Goal: Information Seeking & Learning: Learn about a topic

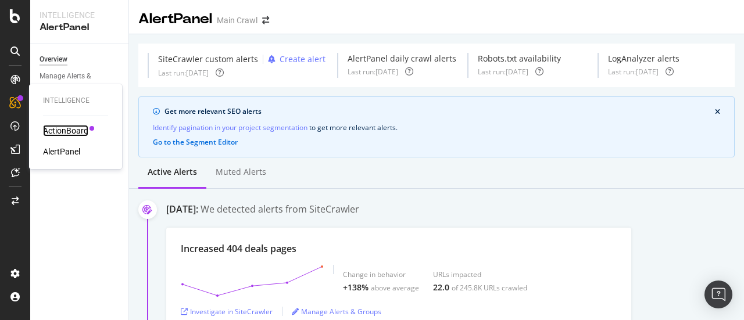
click at [51, 129] on div "ActionBoard" at bounding box center [65, 131] width 45 height 12
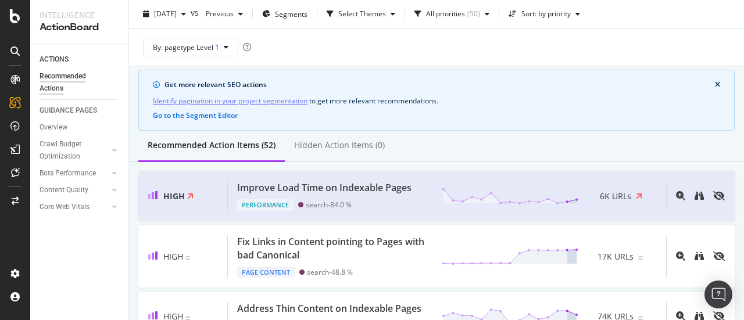
scroll to position [58, 0]
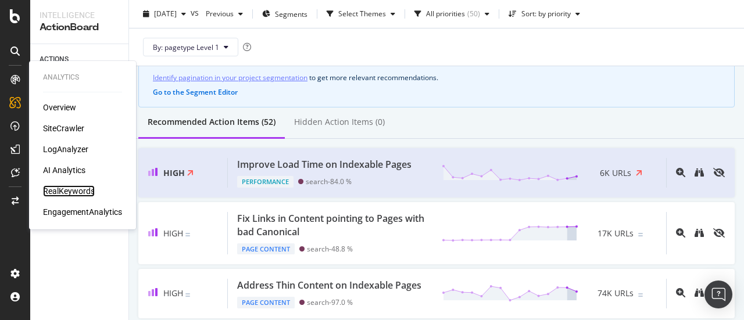
click at [77, 190] on div "RealKeywords" at bounding box center [69, 191] width 52 height 12
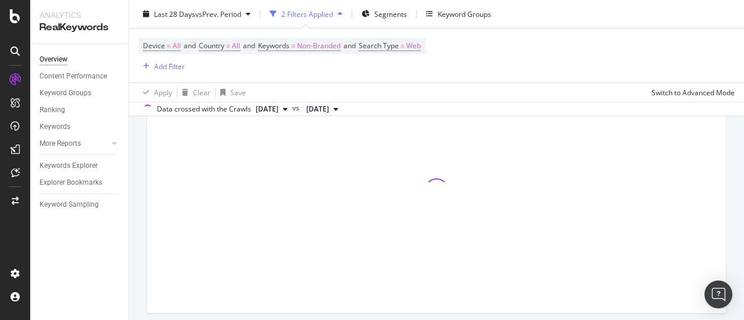
scroll to position [465, 0]
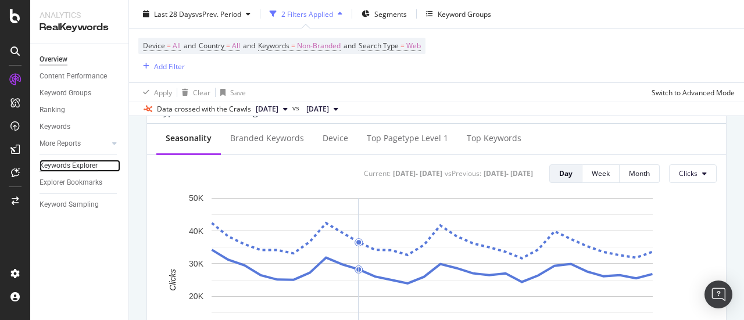
click at [81, 165] on div "Keywords Explorer" at bounding box center [69, 166] width 58 height 12
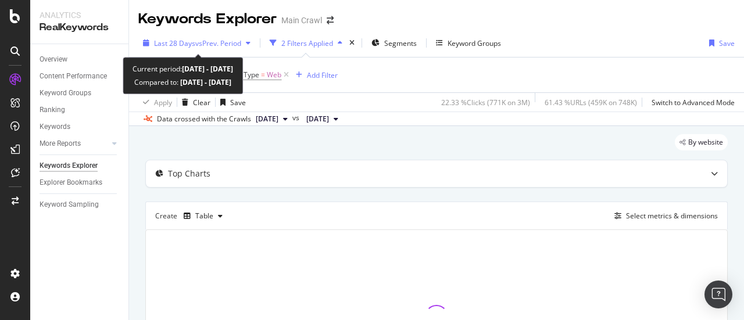
click at [181, 41] on span "Last 28 Days" at bounding box center [174, 43] width 41 height 10
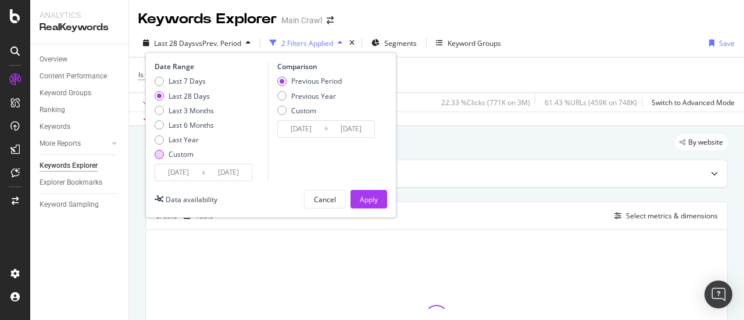
click at [185, 155] on div "Custom" at bounding box center [181, 154] width 25 height 10
click at [189, 175] on input "[DATE]" at bounding box center [178, 173] width 47 height 16
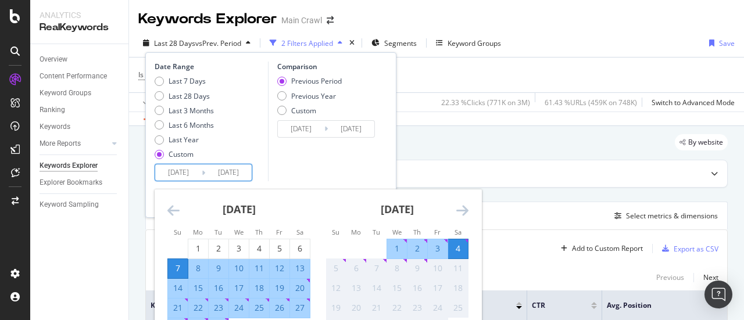
scroll to position [116, 0]
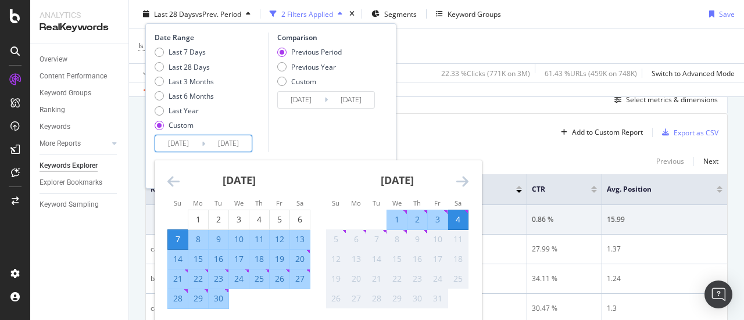
click at [170, 183] on icon "Move backward to switch to the previous month." at bounding box center [173, 181] width 12 height 14
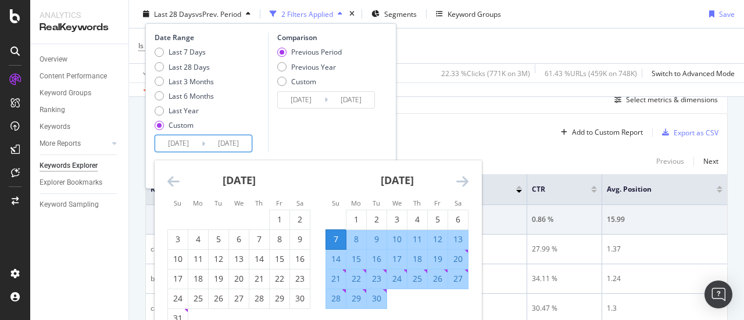
click at [170, 183] on icon "Move backward to switch to the previous month." at bounding box center [173, 181] width 12 height 14
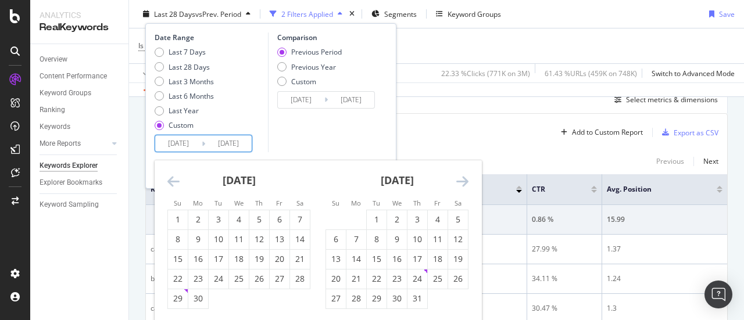
click at [170, 183] on icon "Move backward to switch to the previous month." at bounding box center [173, 181] width 12 height 14
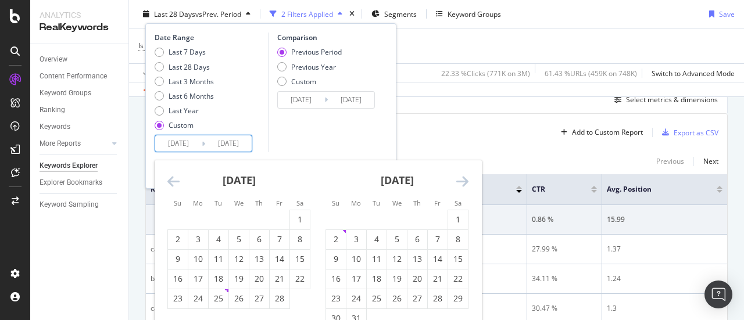
click at [170, 183] on icon "Move backward to switch to the previous month." at bounding box center [173, 181] width 12 height 14
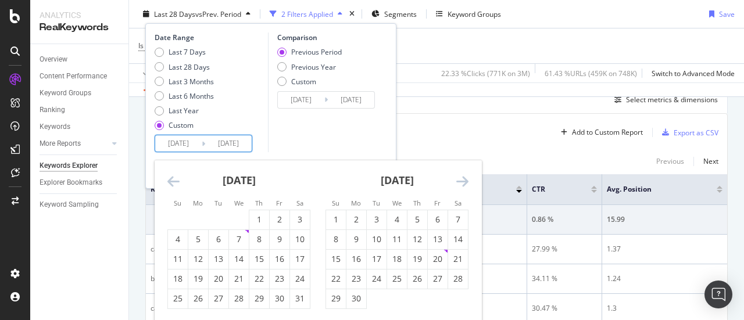
click at [170, 183] on icon "Move backward to switch to the previous month." at bounding box center [173, 181] width 12 height 14
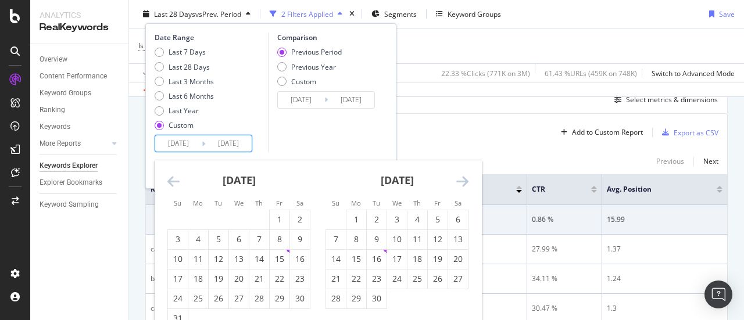
click at [170, 183] on icon "Move backward to switch to the previous month." at bounding box center [173, 181] width 12 height 14
click at [180, 187] on div "[DATE]" at bounding box center [238, 184] width 143 height 49
click at [177, 183] on icon "Move backward to switch to the previous month." at bounding box center [173, 181] width 12 height 14
click at [203, 216] on div "1" at bounding box center [198, 220] width 20 height 12
type input "[DATE]"
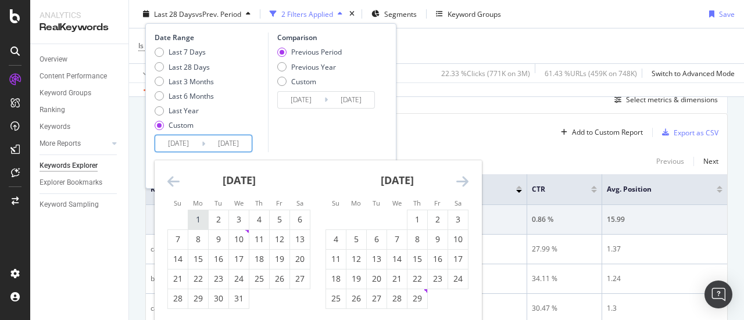
type input "[DATE]"
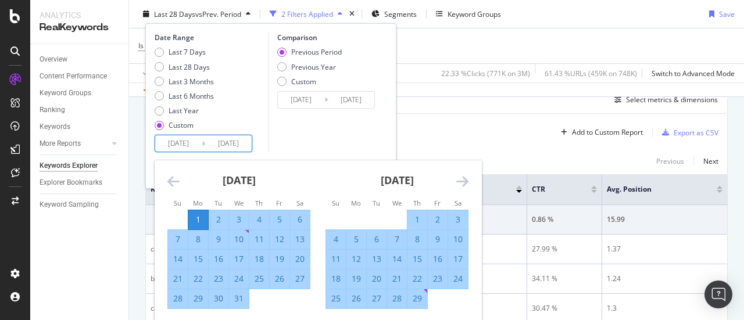
click at [462, 183] on icon "Move forward to switch to the next month." at bounding box center [462, 181] width 12 height 14
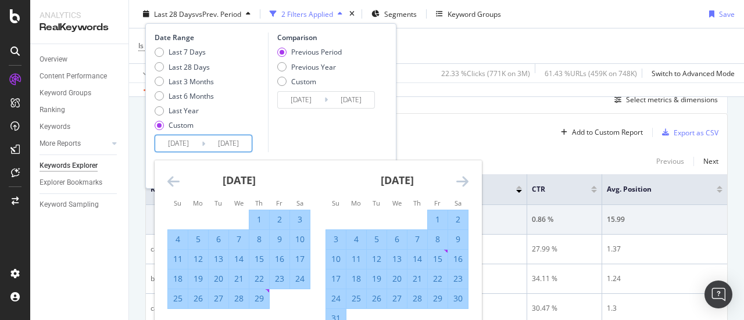
click at [462, 183] on icon "Move forward to switch to the next month." at bounding box center [462, 181] width 12 height 14
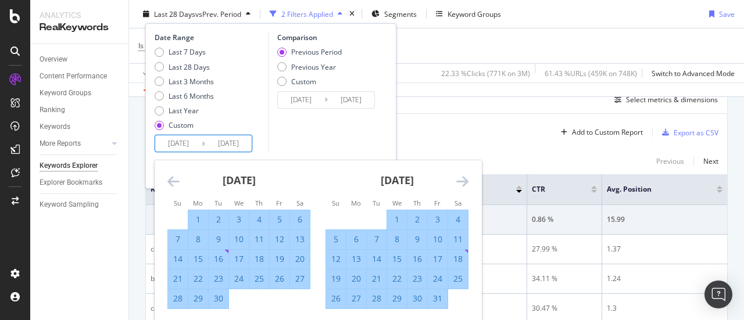
click at [462, 183] on icon "Move forward to switch to the next month." at bounding box center [462, 181] width 12 height 14
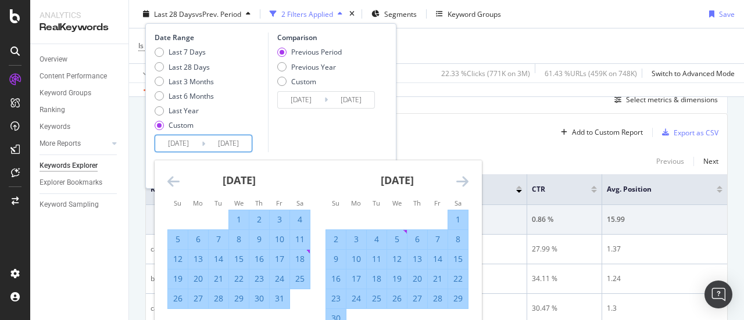
click at [462, 183] on icon "Move forward to switch to the next month." at bounding box center [462, 181] width 12 height 14
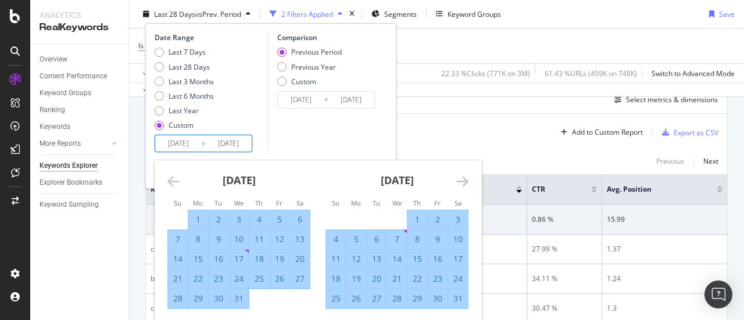
click at [462, 183] on icon "Move forward to switch to the next month." at bounding box center [462, 181] width 12 height 14
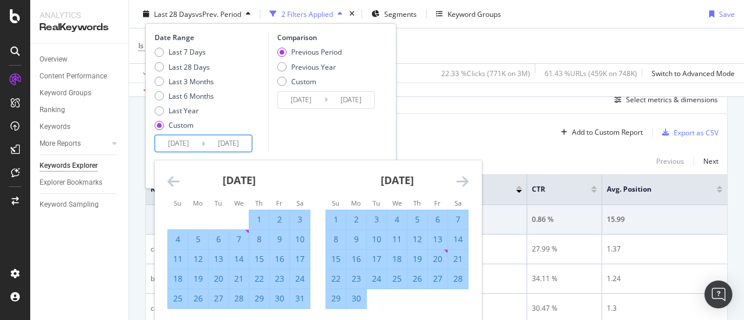
click at [462, 183] on icon "Move forward to switch to the next month." at bounding box center [462, 181] width 12 height 14
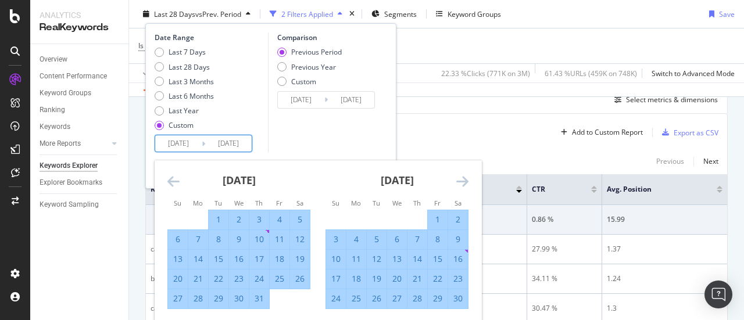
click at [462, 183] on icon "Move forward to switch to the next month." at bounding box center [462, 181] width 12 height 14
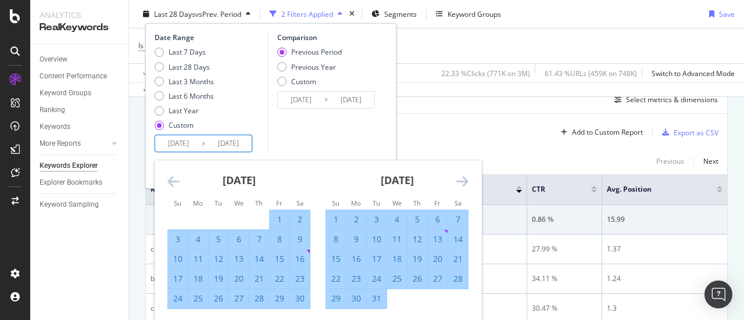
click at [462, 183] on icon "Move forward to switch to the next month." at bounding box center [462, 181] width 12 height 14
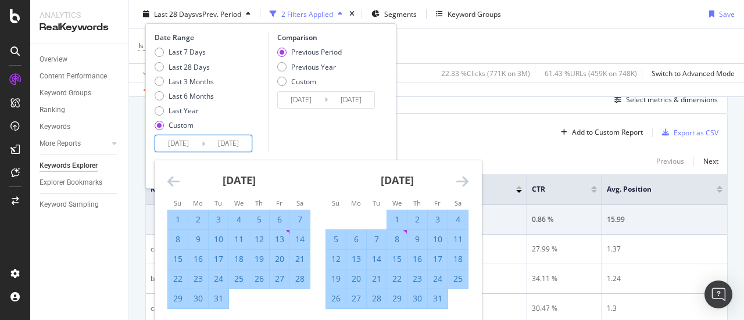
click at [463, 185] on icon "Move forward to switch to the next month." at bounding box center [462, 181] width 12 height 14
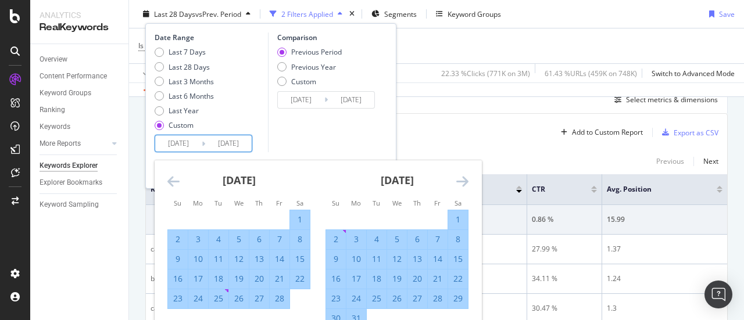
click at [463, 185] on icon "Move forward to switch to the next month." at bounding box center [462, 181] width 12 height 14
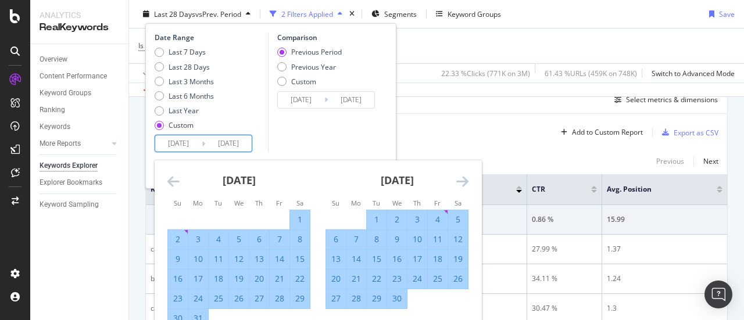
click at [463, 185] on icon "Move forward to switch to the next month." at bounding box center [462, 181] width 12 height 14
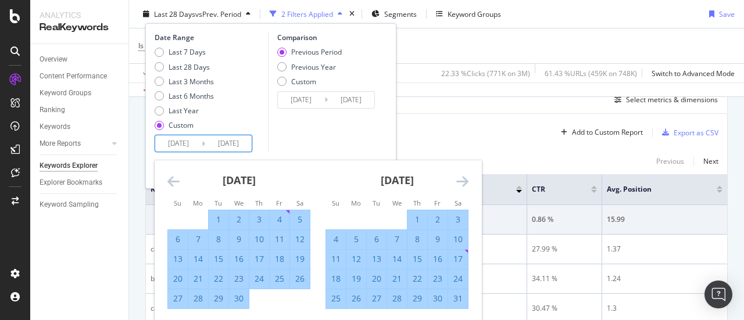
click at [458, 299] on div "31" at bounding box center [458, 299] width 20 height 12
type input "[DATE]"
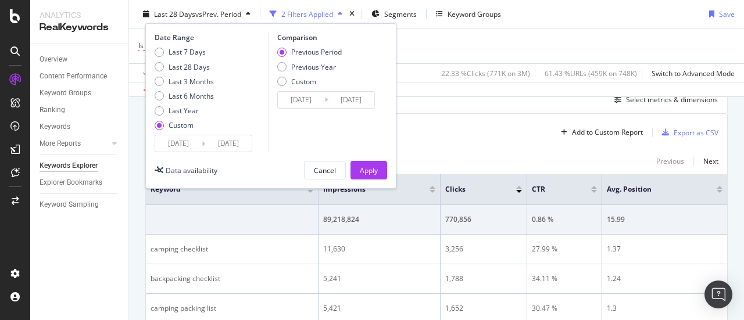
click at [228, 144] on input "[DATE]" at bounding box center [228, 143] width 47 height 16
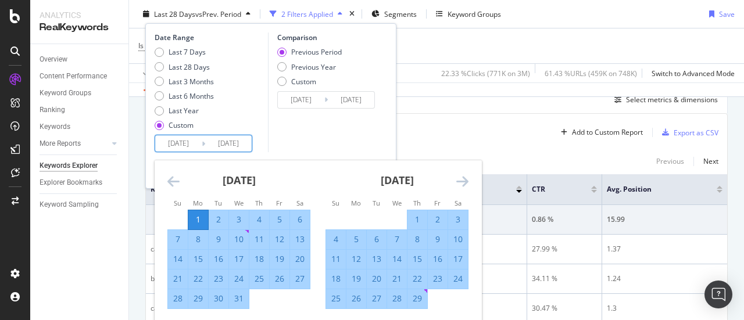
click at [465, 180] on icon "Move forward to switch to the next month." at bounding box center [462, 181] width 12 height 14
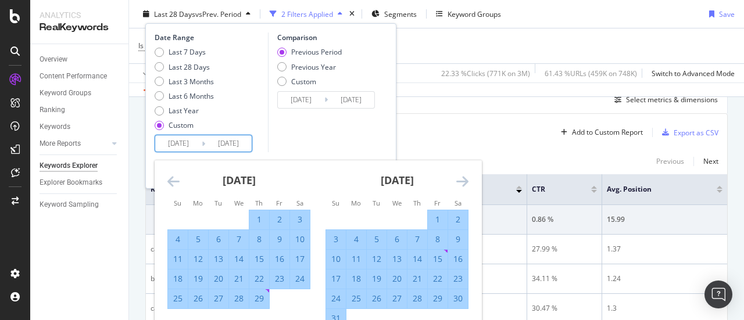
click at [465, 180] on icon "Move forward to switch to the next month." at bounding box center [462, 181] width 12 height 14
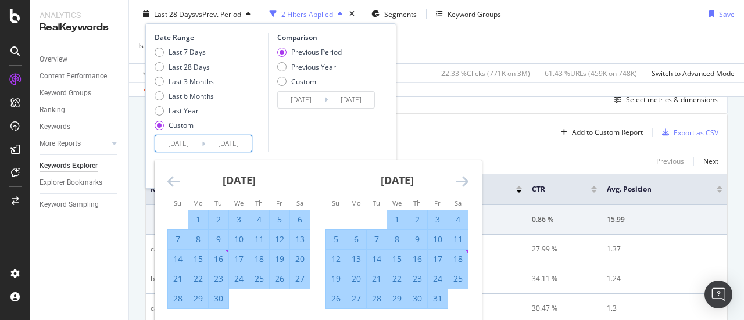
click at [465, 180] on icon "Move forward to switch to the next month." at bounding box center [462, 181] width 12 height 14
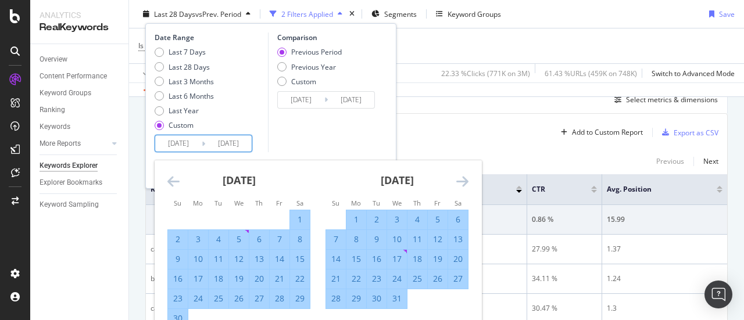
click at [465, 180] on icon "Move forward to switch to the next month." at bounding box center [462, 181] width 12 height 14
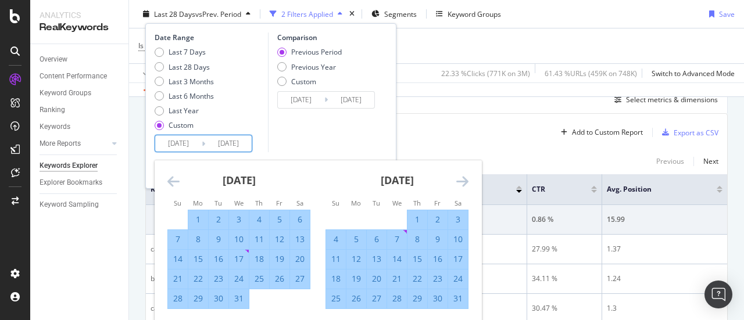
click at [465, 180] on icon "Move forward to switch to the next month." at bounding box center [462, 181] width 12 height 14
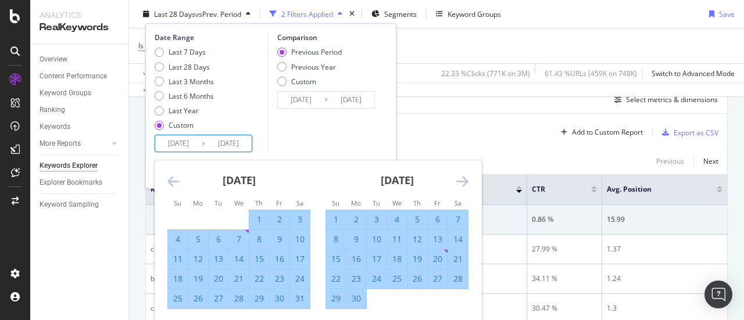
click at [354, 297] on div "30" at bounding box center [357, 299] width 20 height 12
type input "[DATE]"
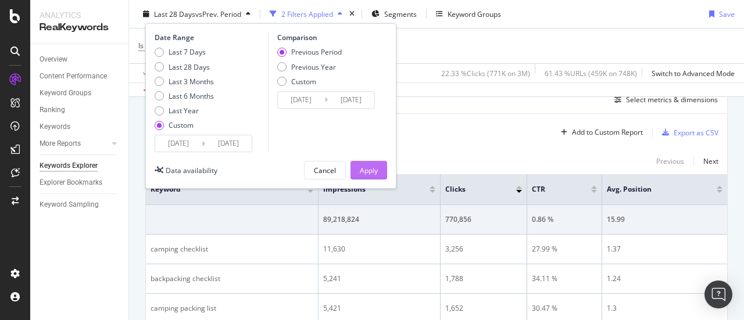
click at [368, 169] on div "Apply" at bounding box center [369, 170] width 18 height 10
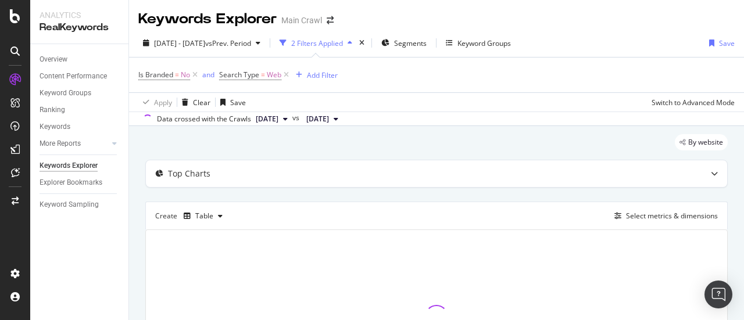
click at [356, 95] on div "Apply Clear Save Switch to Advanced Mode" at bounding box center [436, 101] width 615 height 19
click at [312, 75] on div "Add Filter" at bounding box center [322, 75] width 31 height 10
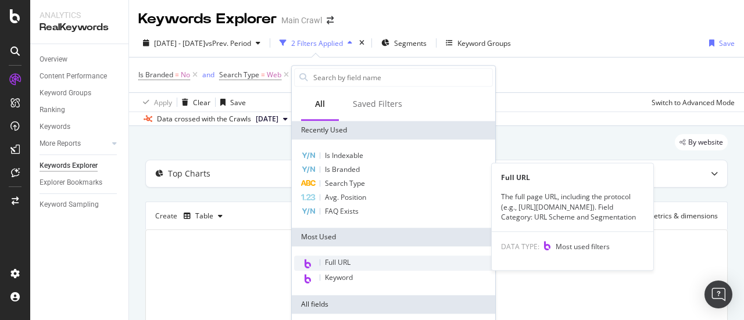
click at [343, 265] on span "Full URL" at bounding box center [338, 263] width 26 height 10
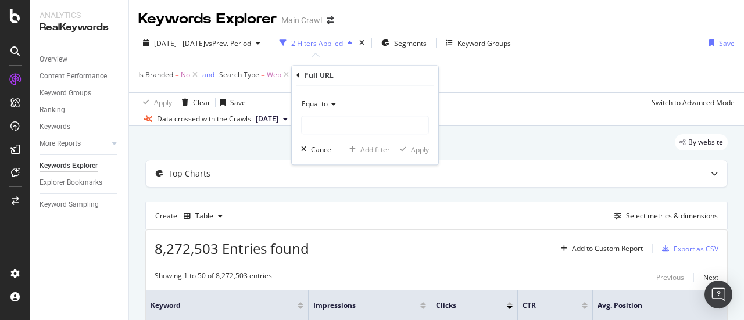
click at [331, 105] on icon at bounding box center [332, 104] width 8 height 7
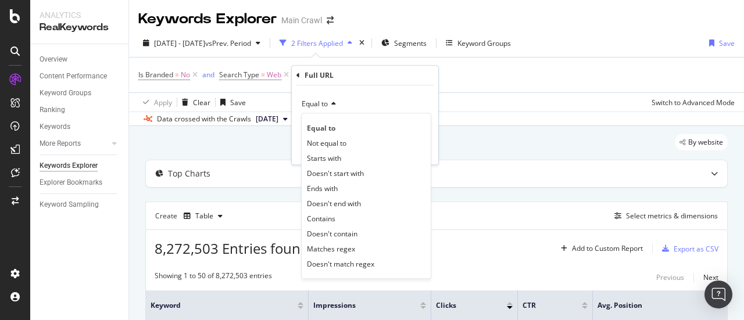
click at [363, 105] on div "Equal to" at bounding box center [365, 104] width 128 height 19
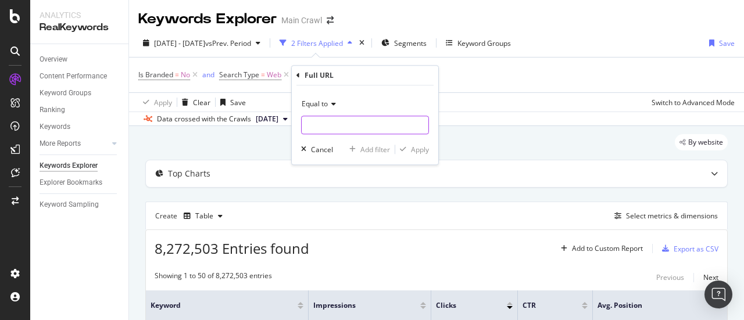
click at [350, 126] on input "text" at bounding box center [365, 125] width 127 height 19
paste input "[URL][DOMAIN_NAME]"
type input "[URL][DOMAIN_NAME]"
click at [329, 104] on icon at bounding box center [332, 104] width 8 height 7
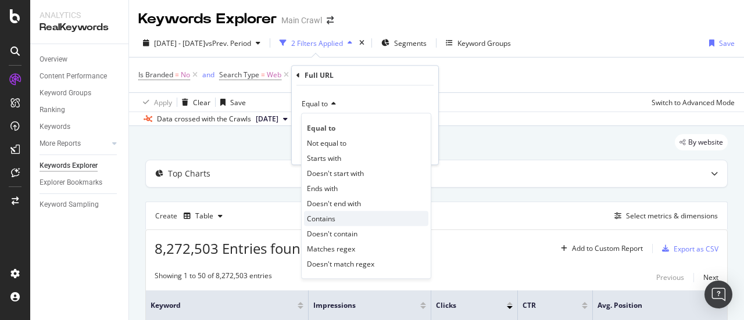
click at [330, 212] on div "Contains" at bounding box center [366, 218] width 124 height 15
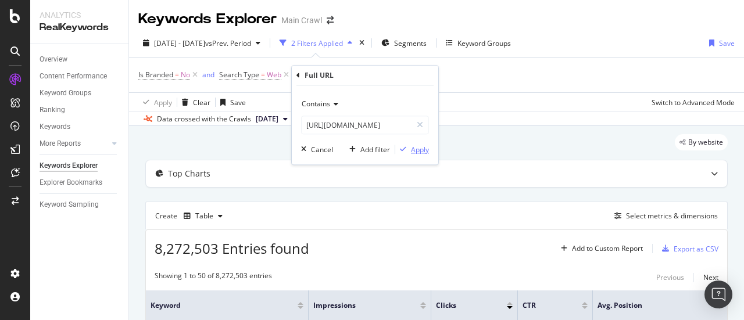
click at [413, 149] on div "Apply" at bounding box center [420, 150] width 18 height 10
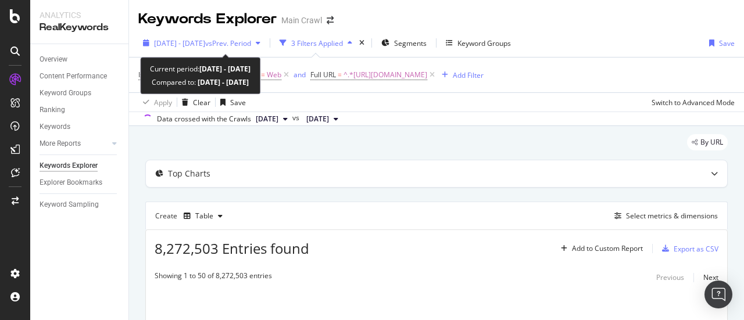
click at [205, 42] on span "[DATE] - [DATE]" at bounding box center [179, 43] width 51 height 10
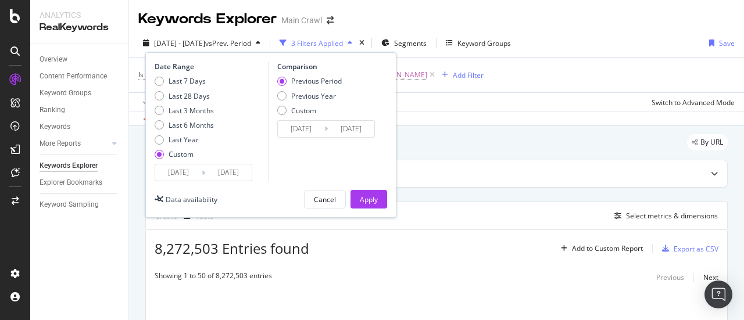
click at [187, 166] on input "[DATE]" at bounding box center [178, 173] width 47 height 16
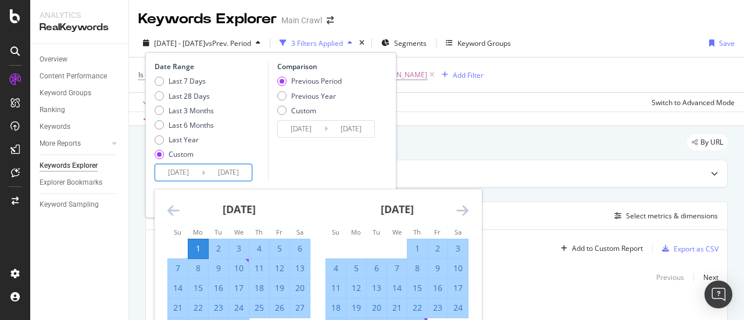
click at [276, 156] on div "Comparison Previous Period Previous Year Custom [DATE] Navigate forward to inte…" at bounding box center [323, 122] width 110 height 120
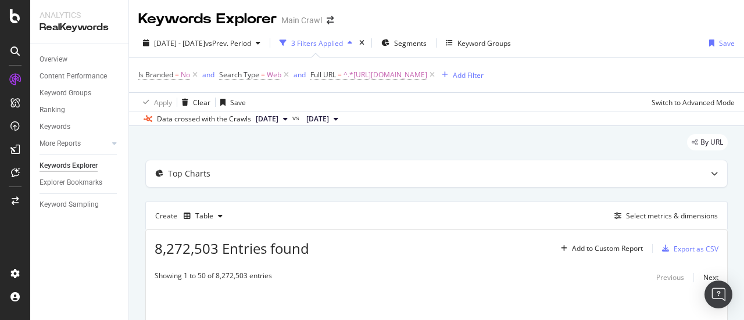
click at [420, 125] on div "Data crossed with the Crawls [DATE] vs [DATE]" at bounding box center [436, 119] width 615 height 14
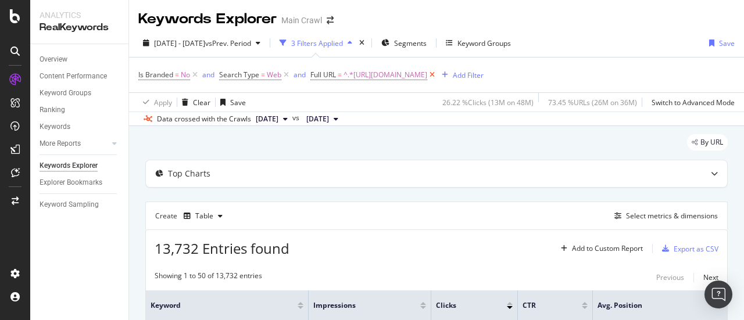
click at [437, 77] on icon at bounding box center [432, 75] width 10 height 12
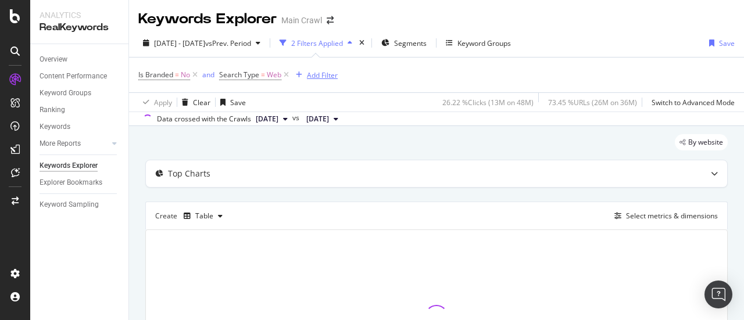
click at [324, 76] on div "Add Filter" at bounding box center [322, 75] width 31 height 10
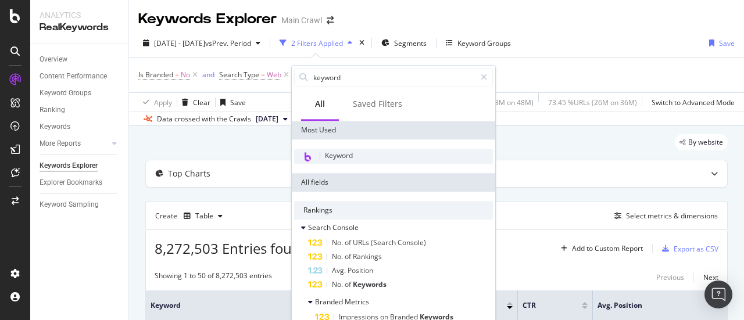
type input "keyword"
click at [353, 155] on span "Keyword" at bounding box center [339, 156] width 28 height 10
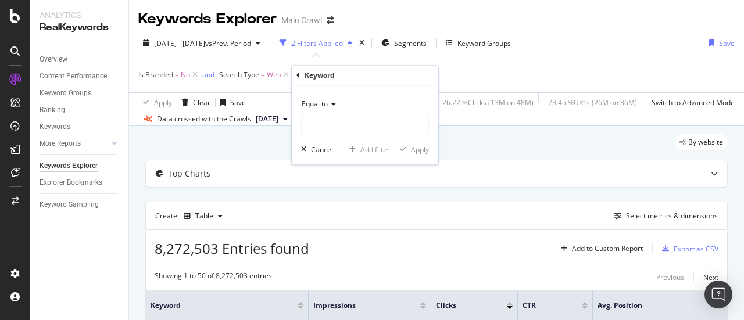
click at [330, 104] on icon at bounding box center [332, 104] width 8 height 7
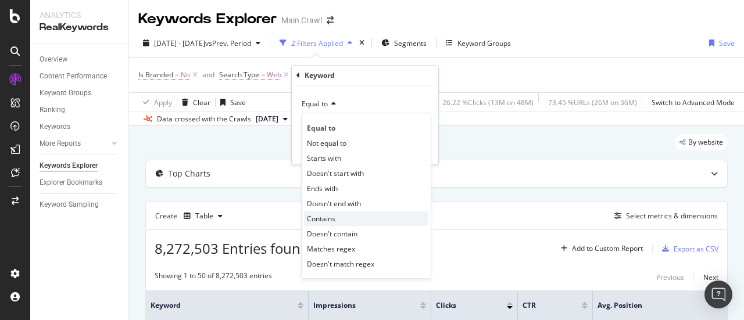
click at [329, 216] on span "Contains" at bounding box center [321, 219] width 28 height 10
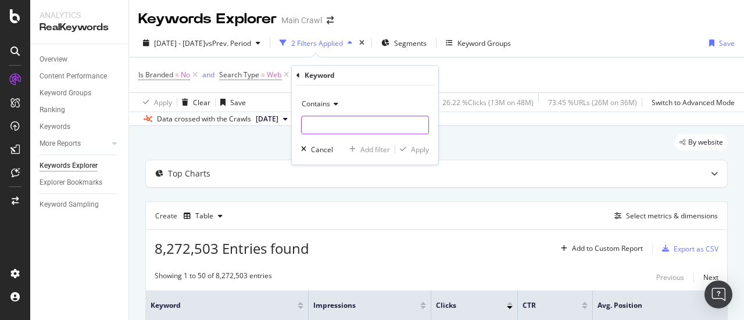
click at [329, 119] on input "text" at bounding box center [365, 125] width 127 height 19
type input "wool"
click at [412, 149] on div "Apply" at bounding box center [420, 150] width 18 height 10
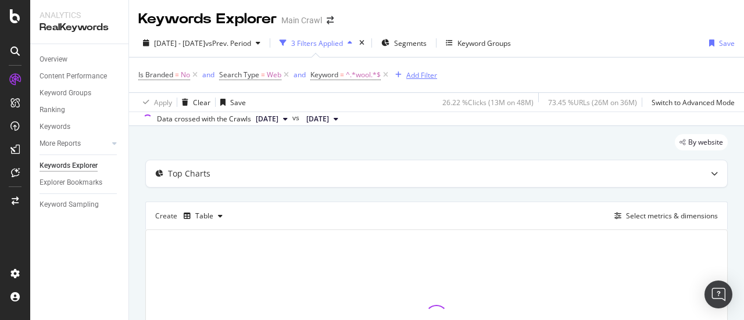
click at [406, 77] on div "button" at bounding box center [399, 75] width 16 height 7
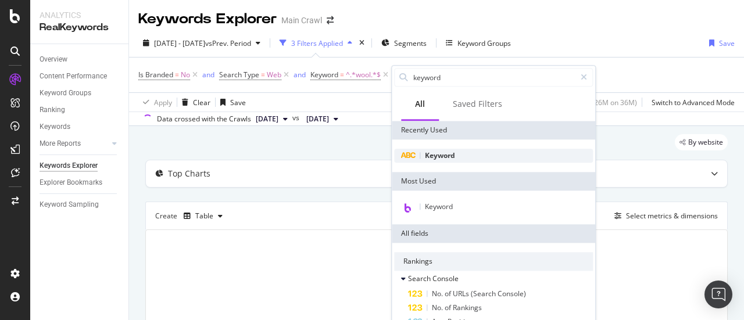
click at [432, 156] on span "Keyword" at bounding box center [440, 156] width 30 height 10
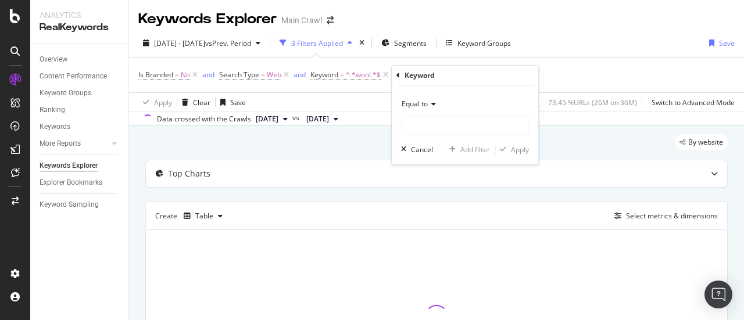
click at [427, 108] on span "Equal to" at bounding box center [415, 104] width 26 height 10
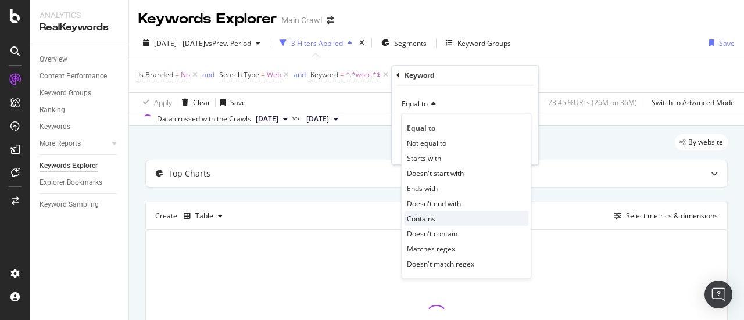
click at [443, 216] on div "Contains" at bounding box center [466, 218] width 124 height 15
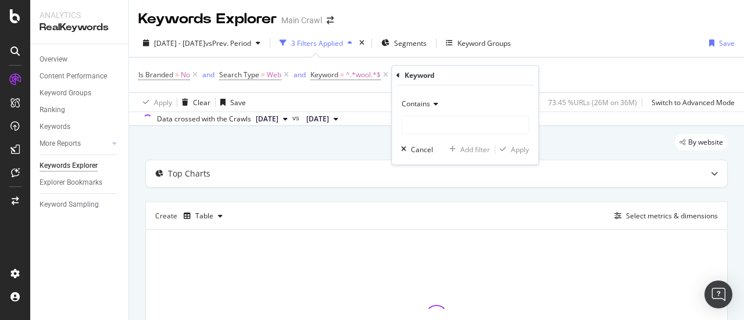
click at [437, 109] on div "Contains" at bounding box center [465, 104] width 128 height 19
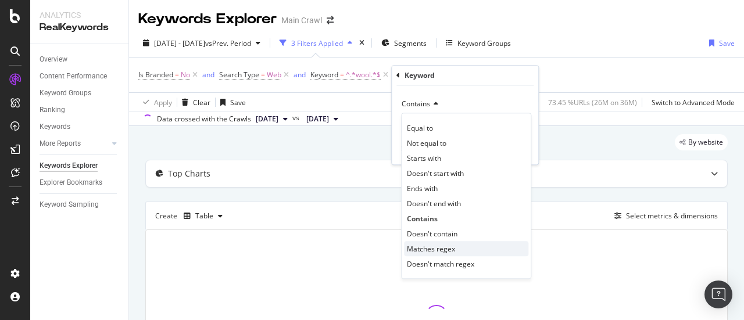
click at [449, 242] on div "Matches regex" at bounding box center [466, 248] width 124 height 15
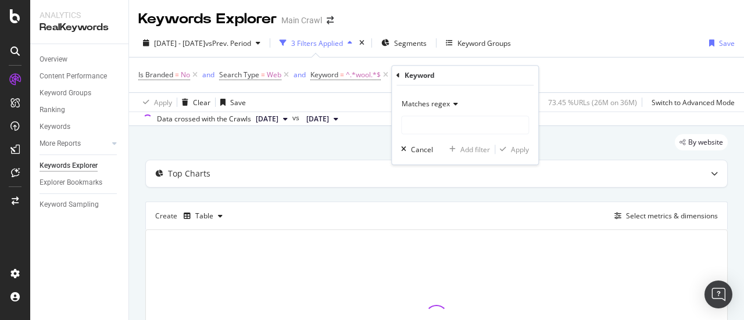
click at [431, 112] on div "Matches regex" at bounding box center [465, 104] width 128 height 19
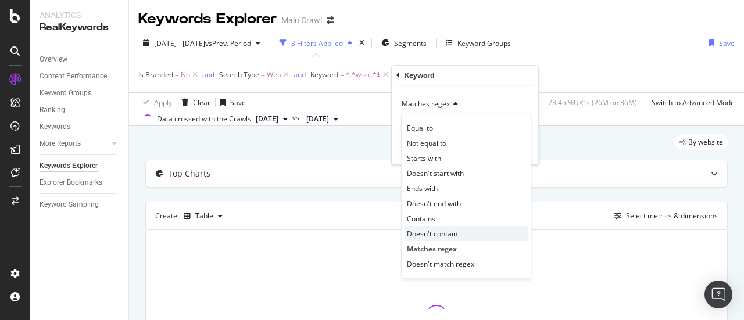
click at [446, 229] on div "Doesn't contain" at bounding box center [466, 233] width 124 height 15
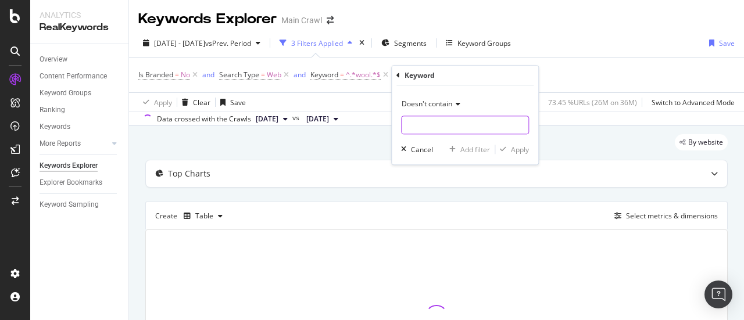
click at [434, 125] on input "text" at bounding box center [465, 125] width 127 height 19
type input "smartwool"
click at [519, 151] on div "Apply" at bounding box center [520, 150] width 18 height 10
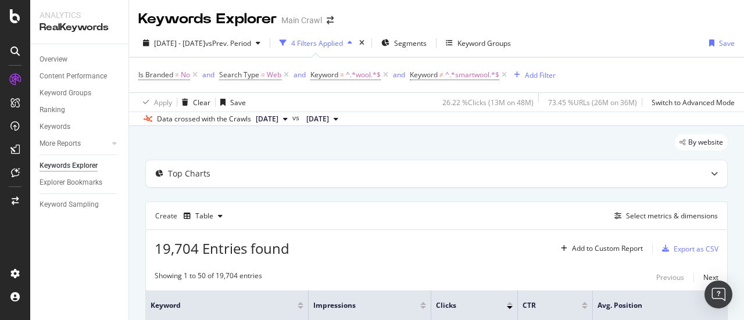
click at [598, 38] on div "[DATE] - [DATE] vs Prev. Period 4 Filters Applied Segments Keyword Groups Save" at bounding box center [436, 45] width 615 height 23
click at [346, 5] on div "Keywords Explorer Main Crawl" at bounding box center [436, 14] width 615 height 29
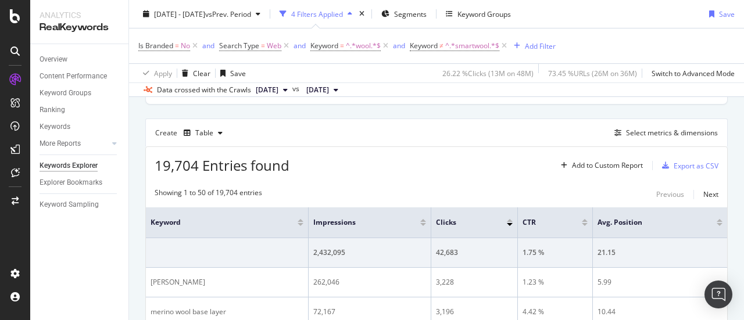
scroll to position [116, 0]
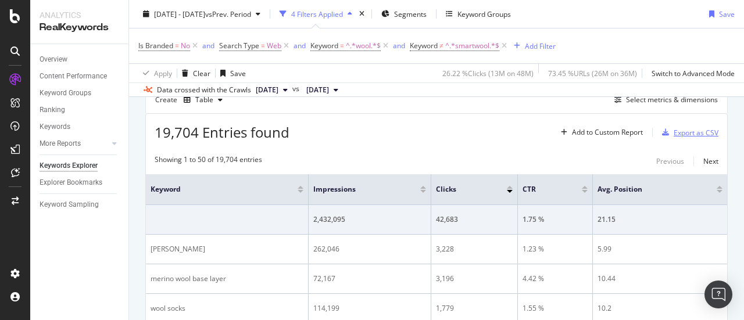
click at [674, 135] on div "Export as CSV" at bounding box center [696, 133] width 45 height 10
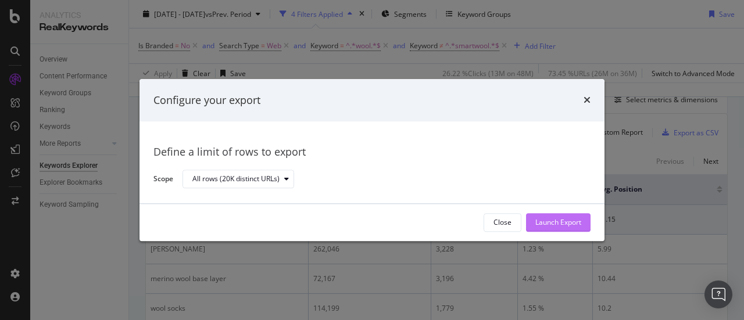
click at [569, 216] on div "Launch Export" at bounding box center [559, 222] width 46 height 17
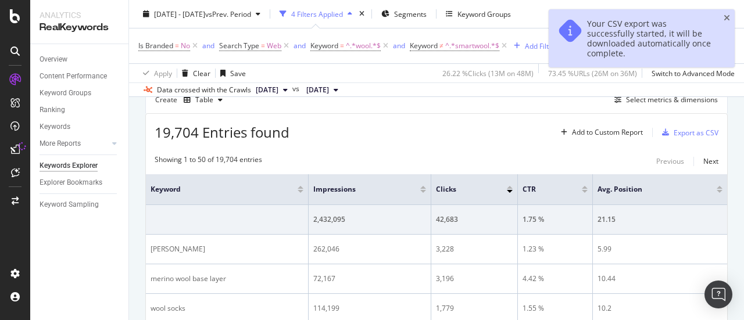
click at [732, 19] on div "Your CSV export was successfully started, it will be downloaded automatically o…" at bounding box center [642, 38] width 186 height 58
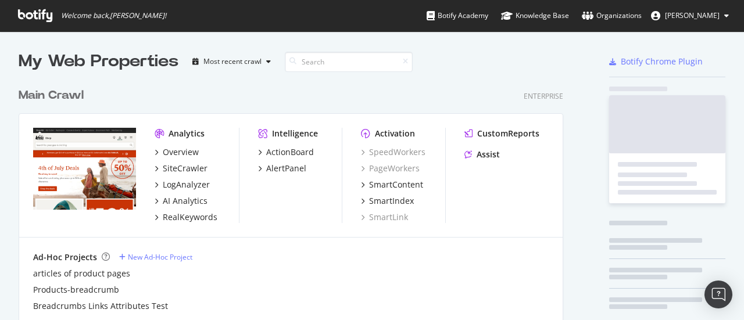
scroll to position [265, 545]
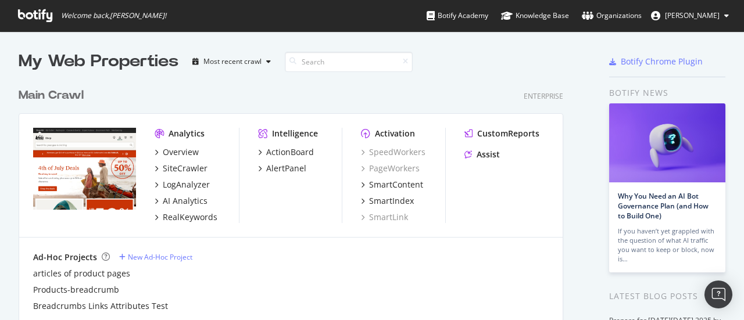
click at [200, 87] on div "Main Crawl Enterprise" at bounding box center [291, 95] width 545 height 17
click at [173, 156] on div "Overview" at bounding box center [181, 153] width 36 height 12
